Goal: Navigation & Orientation: Find specific page/section

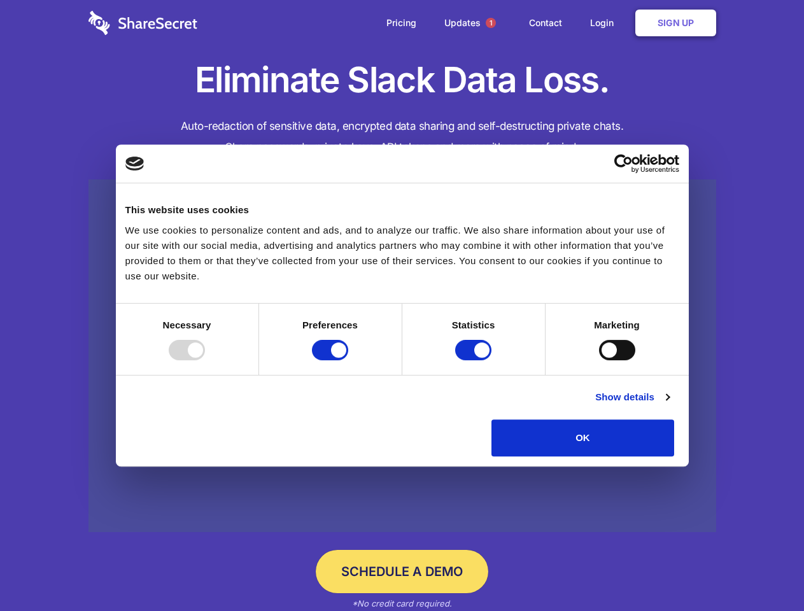
click at [205, 360] on div at bounding box center [187, 350] width 36 height 20
click at [348, 360] on input "Preferences" at bounding box center [330, 350] width 36 height 20
checkbox input "false"
click at [475, 360] on input "Statistics" at bounding box center [473, 350] width 36 height 20
checkbox input "false"
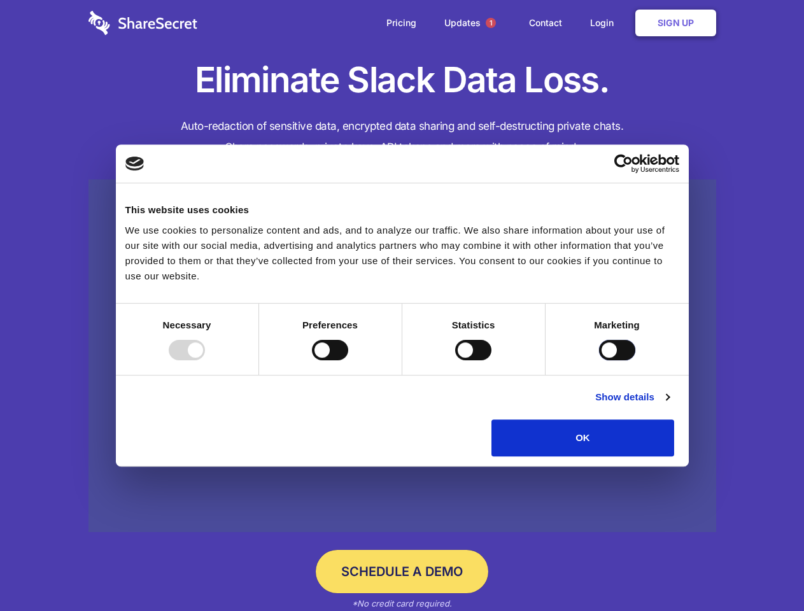
click at [599, 360] on input "Marketing" at bounding box center [617, 350] width 36 height 20
checkbox input "true"
click at [669, 405] on link "Show details" at bounding box center [632, 396] width 74 height 15
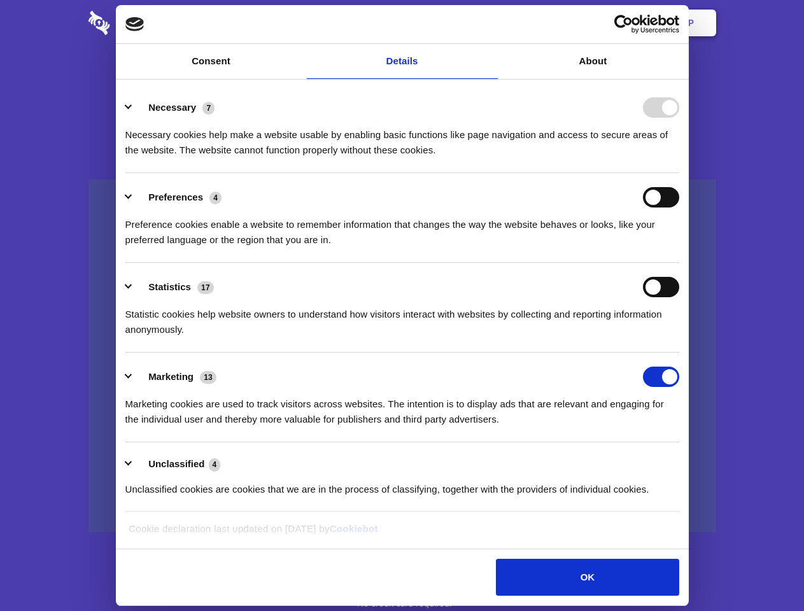
click at [679, 353] on li "Statistics 17 Statistic cookies help website owners to understand how visitors …" at bounding box center [402, 308] width 554 height 90
click at [490, 23] on span "1" at bounding box center [491, 23] width 10 height 10
